Goal: Task Accomplishment & Management: Manage account settings

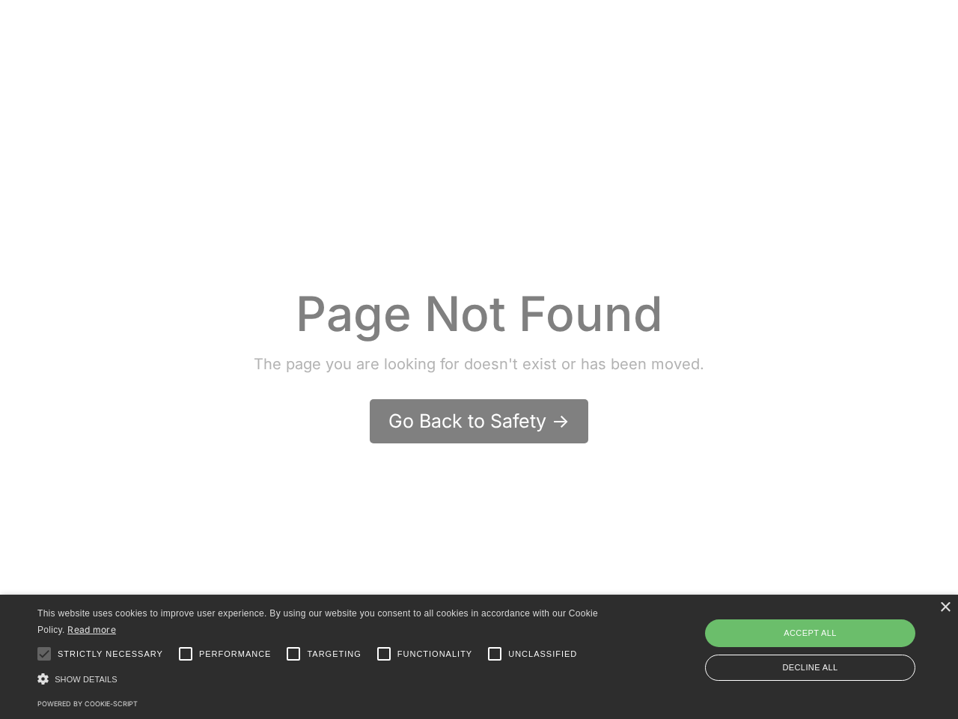
click at [44, 653] on div at bounding box center [44, 653] width 30 height 30
click at [186, 653] on input "Performance" at bounding box center [186, 653] width 30 height 30
checkbox input "true"
click at [293, 653] on input "Targeting" at bounding box center [293, 653] width 30 height 30
checkbox input "true"
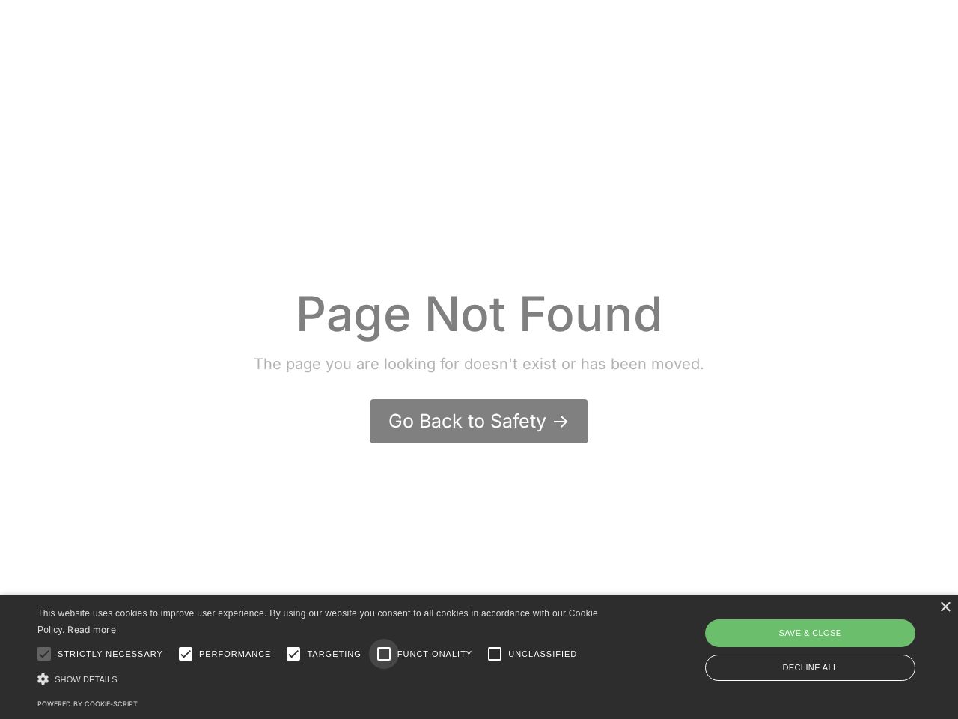
click at [384, 653] on input "Functionality" at bounding box center [384, 653] width 30 height 30
checkbox input "true"
click at [495, 653] on input "Unclassified" at bounding box center [495, 653] width 30 height 30
checkbox input "true"
click at [324, 678] on div "Show details Hide details" at bounding box center [324, 679] width 574 height 16
